Goal: Task Accomplishment & Management: Manage account settings

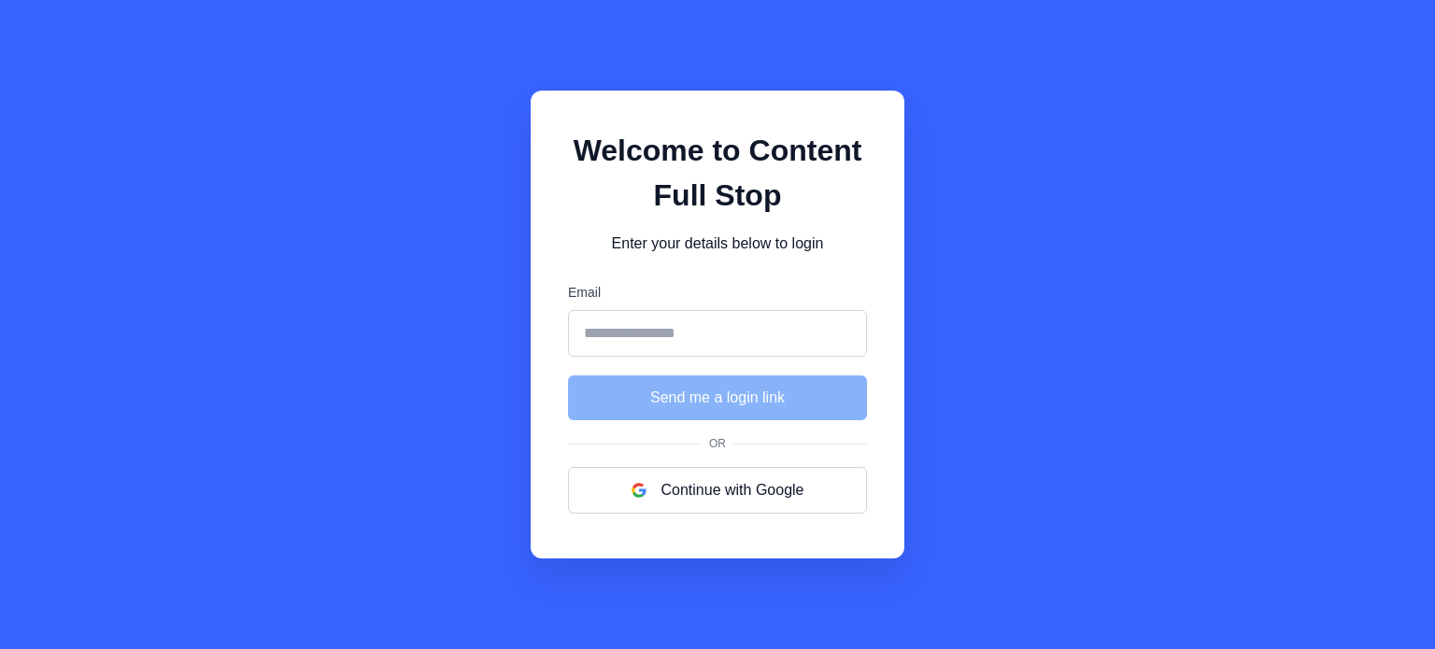
click at [717, 328] on input "Email" at bounding box center [717, 333] width 299 height 47
type input "**********"
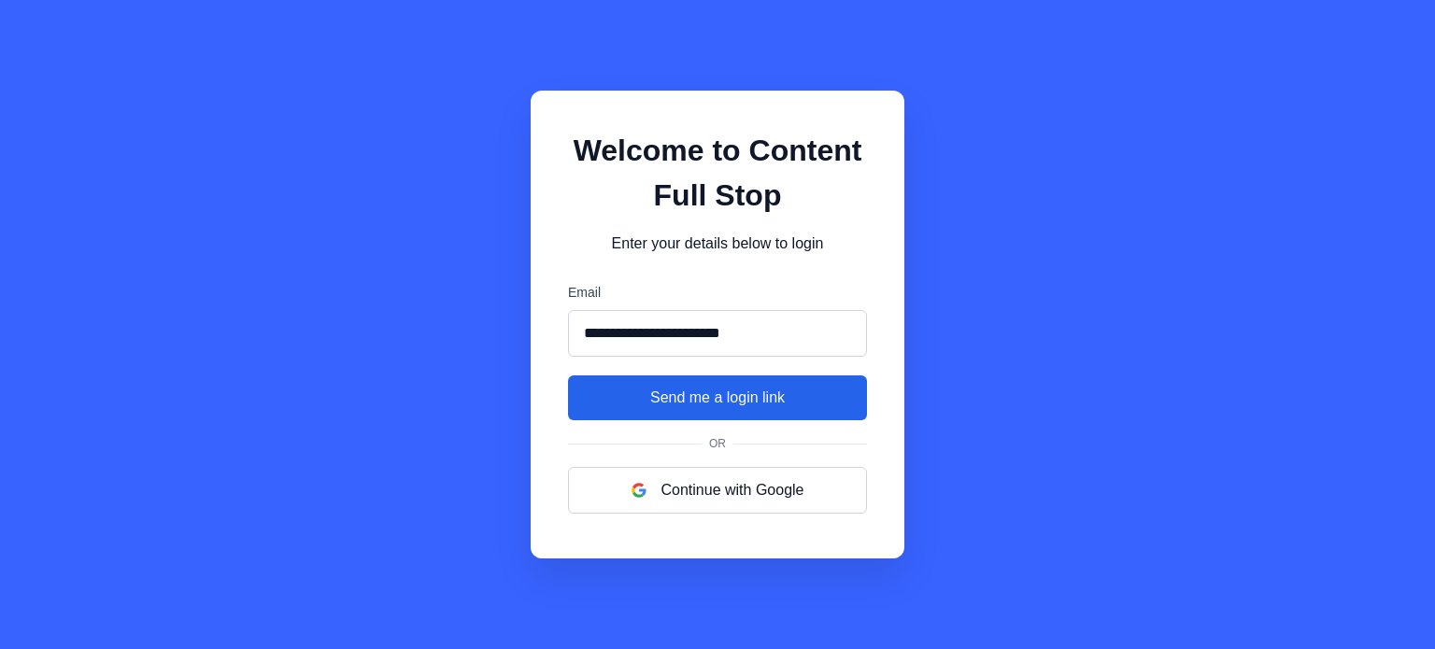
click at [690, 403] on button "Send me a login link" at bounding box center [717, 398] width 299 height 45
